Goal: Information Seeking & Learning: Learn about a topic

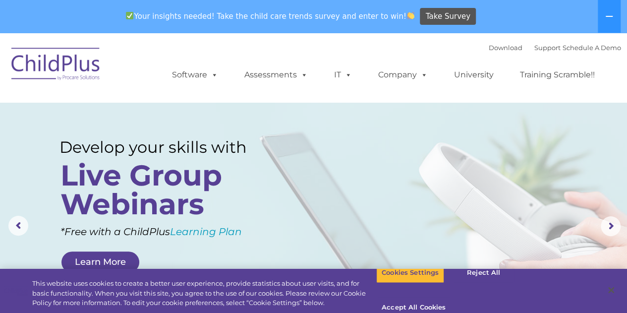
select select "MEDIUM"
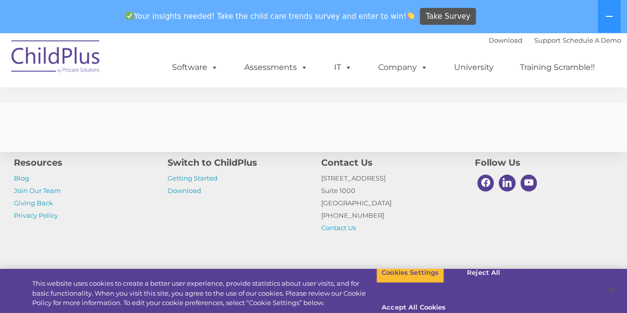
scroll to position [4034, 0]
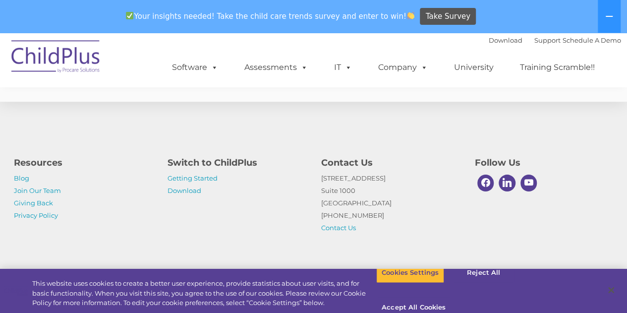
click at [349, 125] on div "Resources Blog Join Our Team Giving Back Privacy Policy Switch to ChildPlus Get…" at bounding box center [313, 187] width 627 height 172
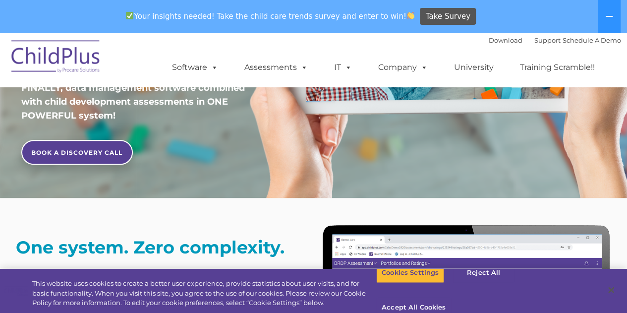
scroll to position [0, 0]
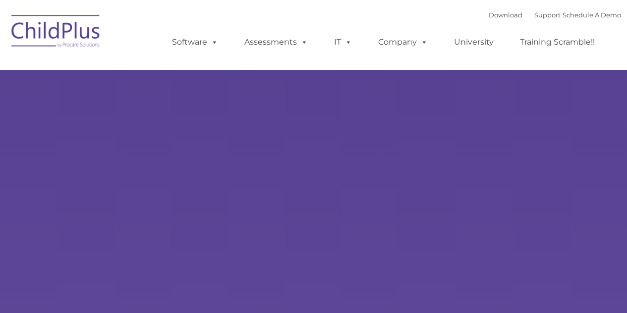
type input ""
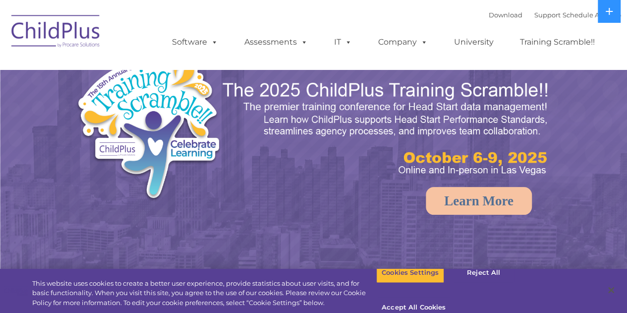
select select "MEDIUM"
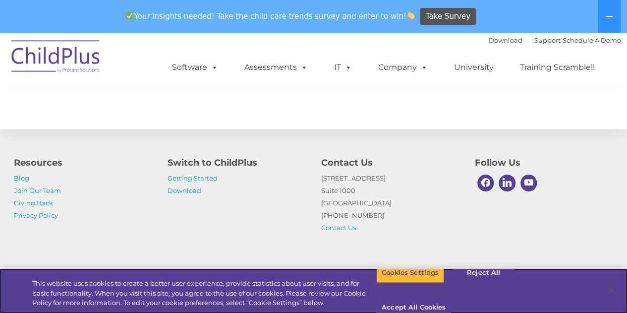
scroll to position [1194, 0]
